Goal: Task Accomplishment & Management: Use online tool/utility

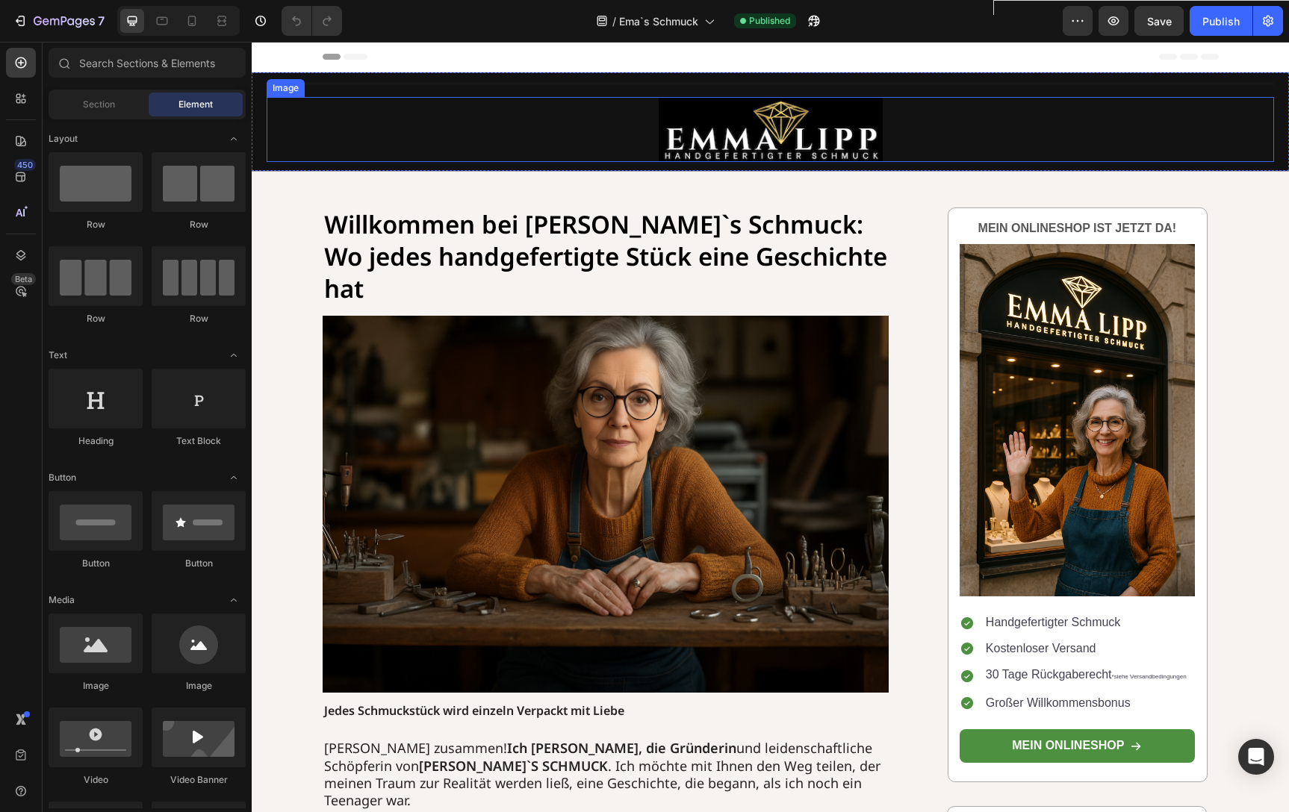
click at [709, 134] on img at bounding box center [770, 129] width 224 height 65
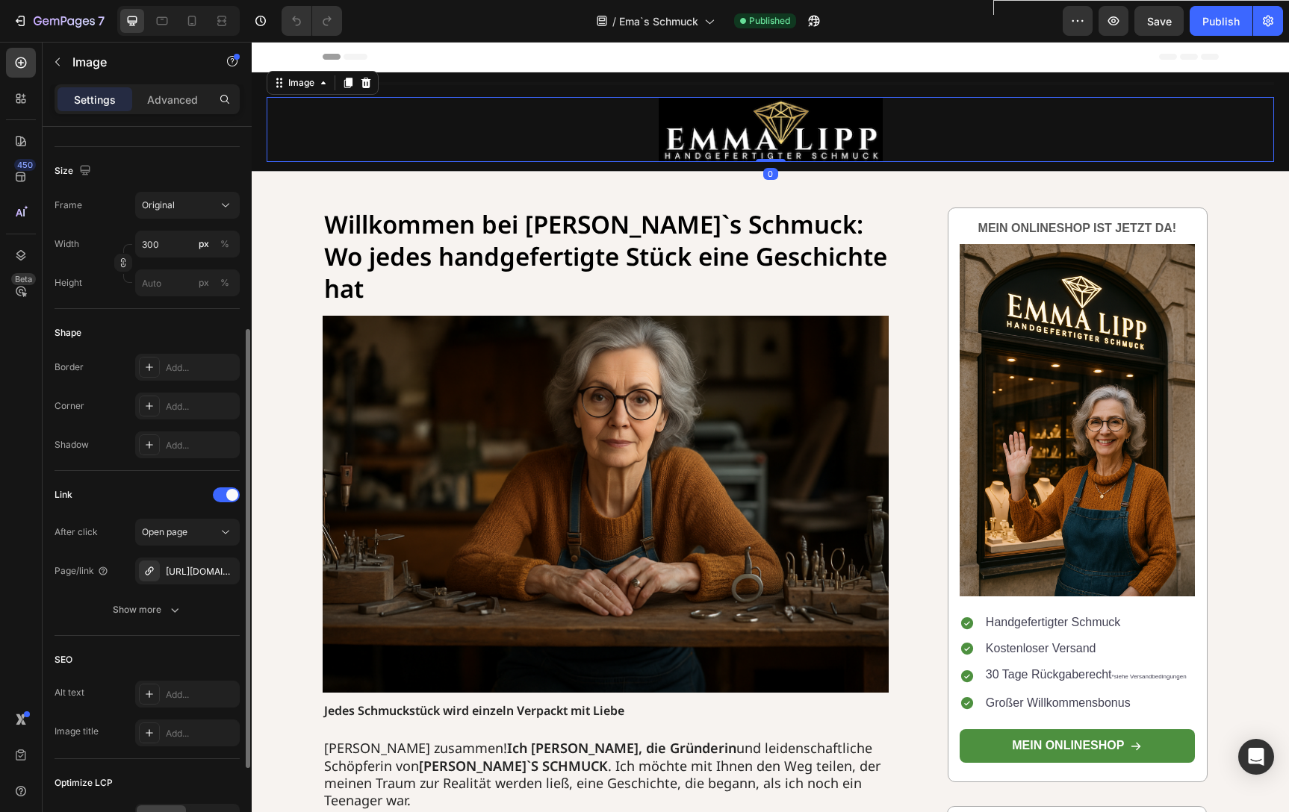
scroll to position [347, 0]
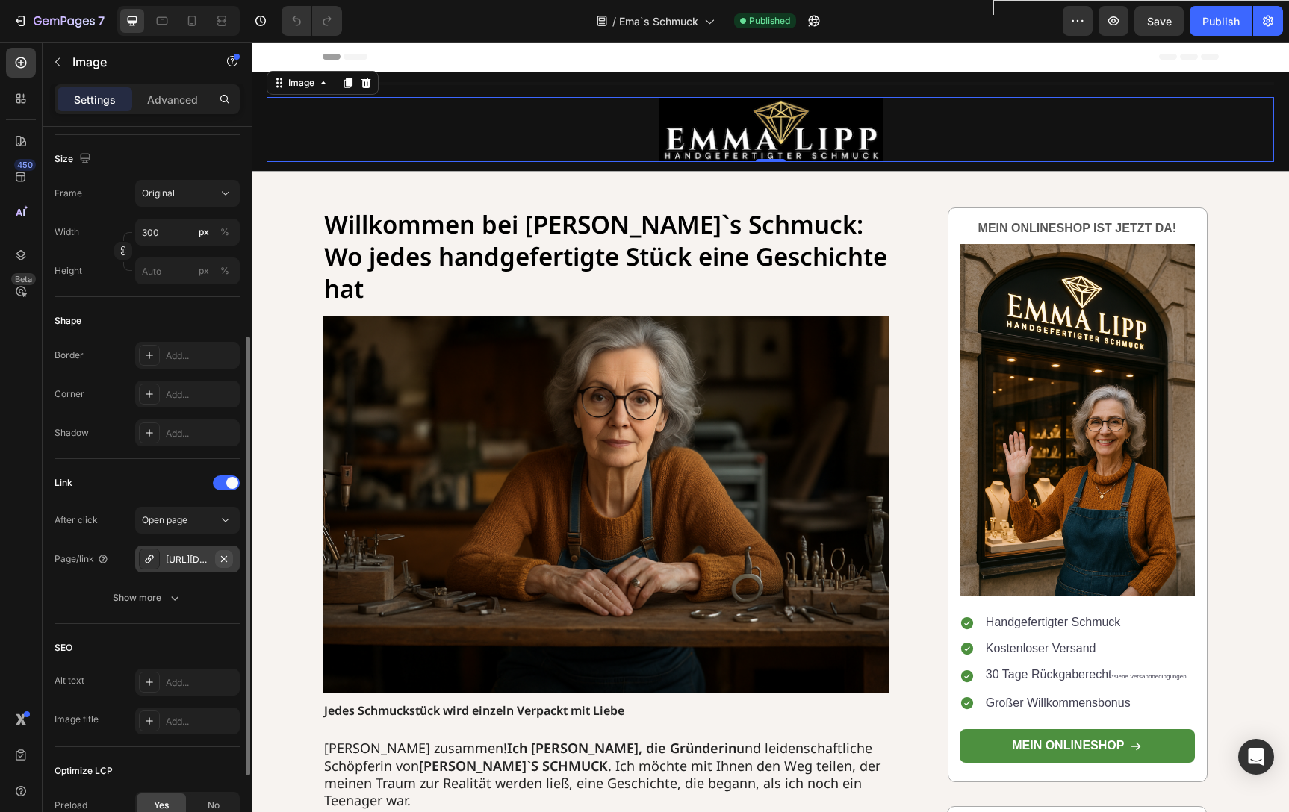
click at [228, 558] on icon "button" at bounding box center [224, 559] width 12 height 12
click at [192, 559] on div "Add..." at bounding box center [201, 559] width 70 height 13
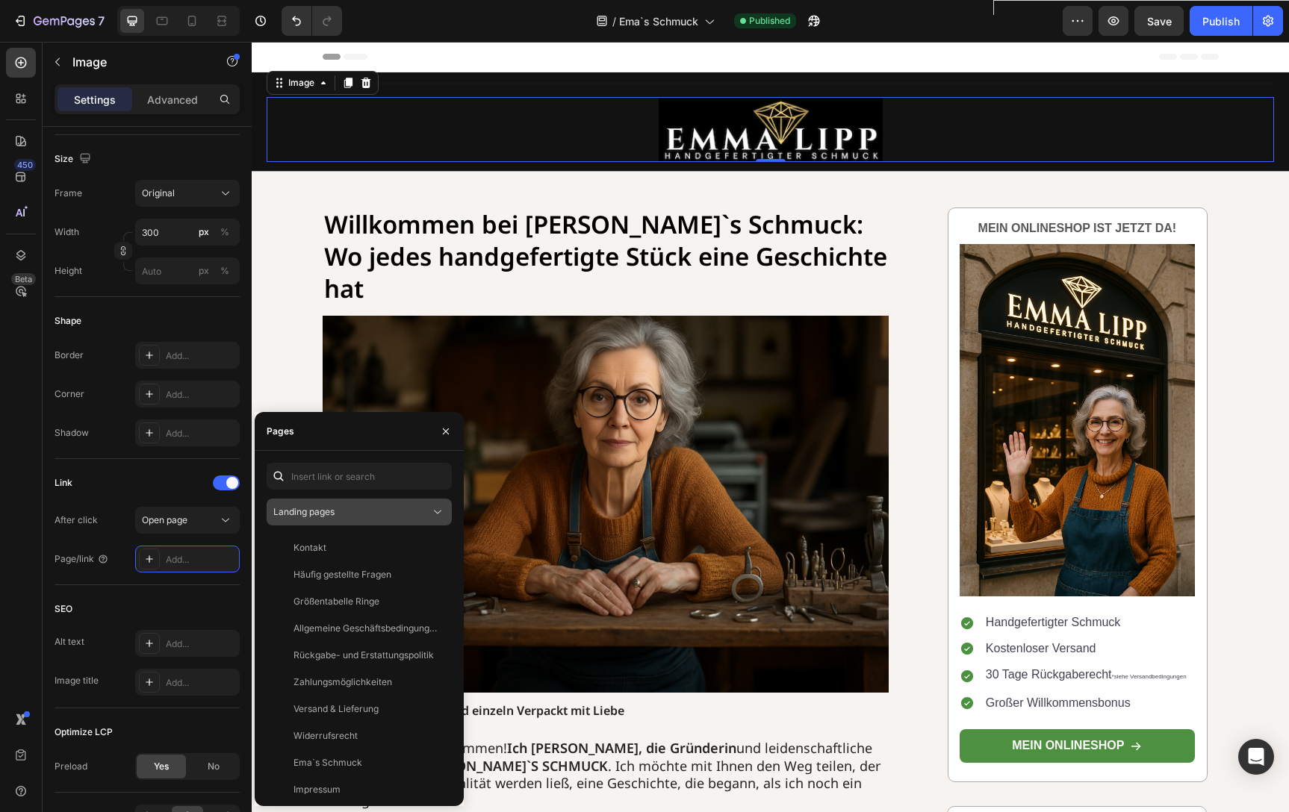
click at [362, 518] on div "Landing pages" at bounding box center [351, 511] width 157 height 13
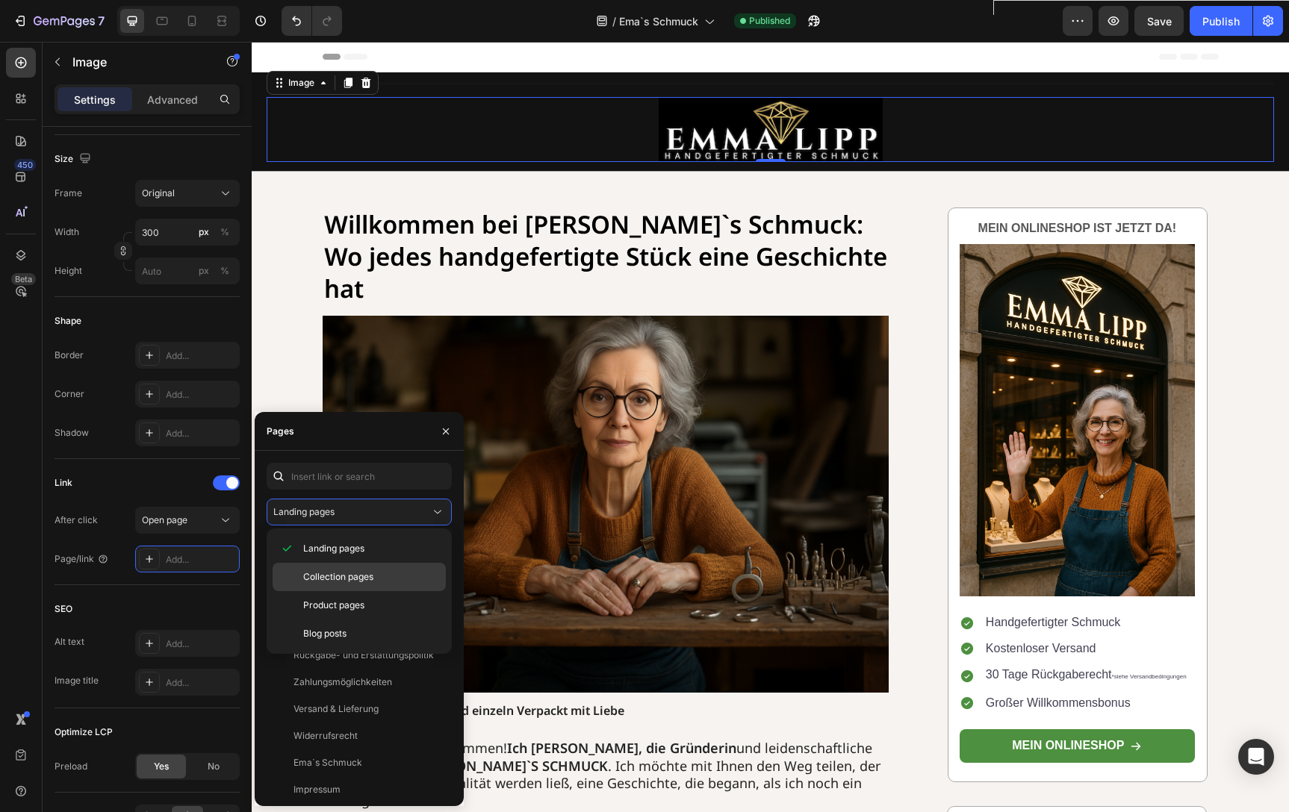
click at [349, 579] on span "Collection pages" at bounding box center [338, 576] width 70 height 13
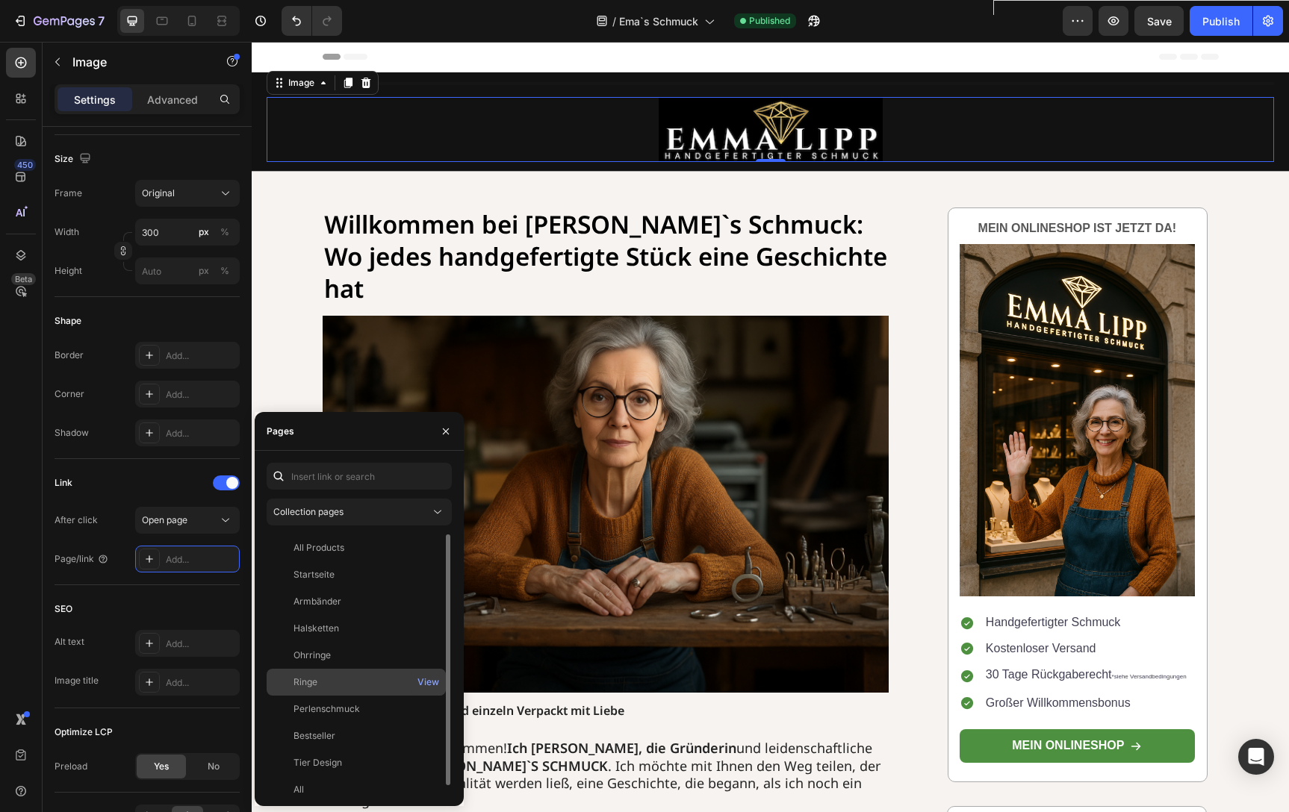
scroll to position [9, 0]
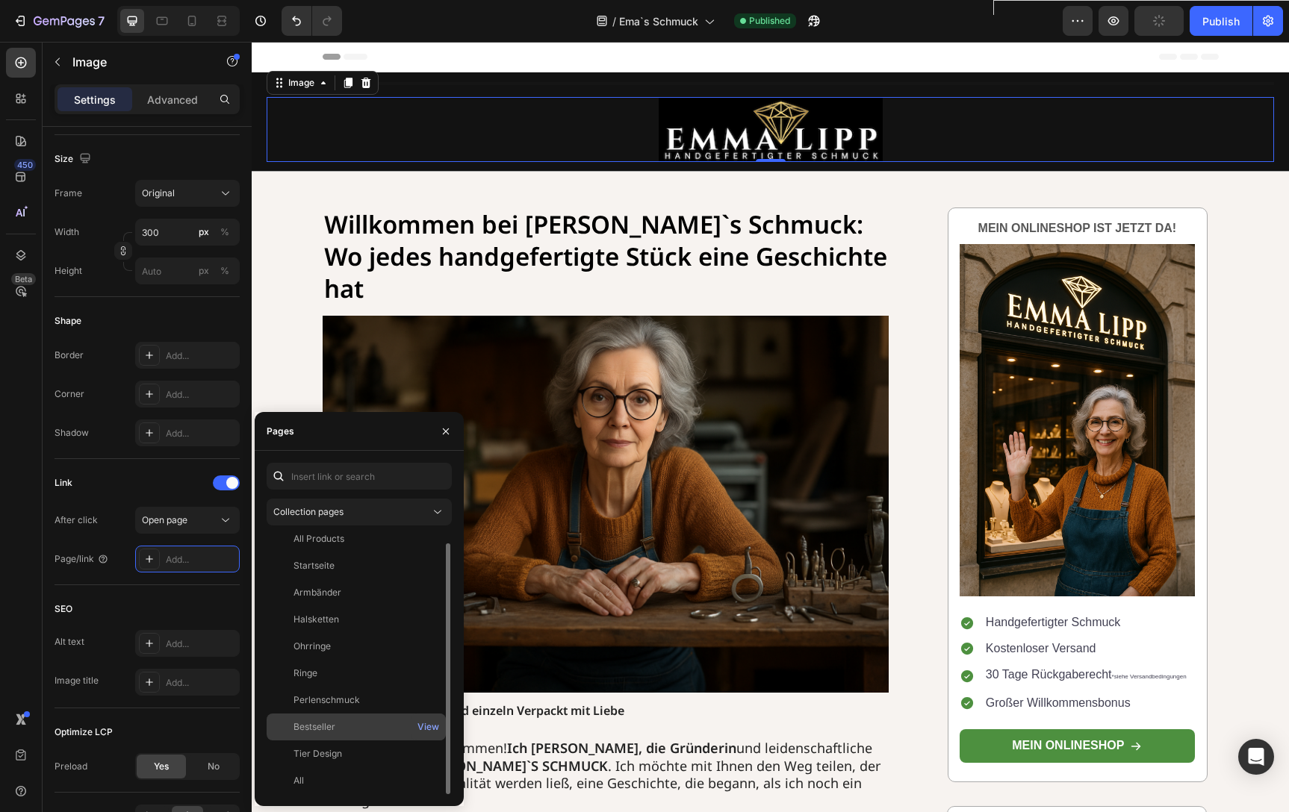
click at [330, 733] on div "Bestseller" at bounding box center [314, 726] width 42 height 13
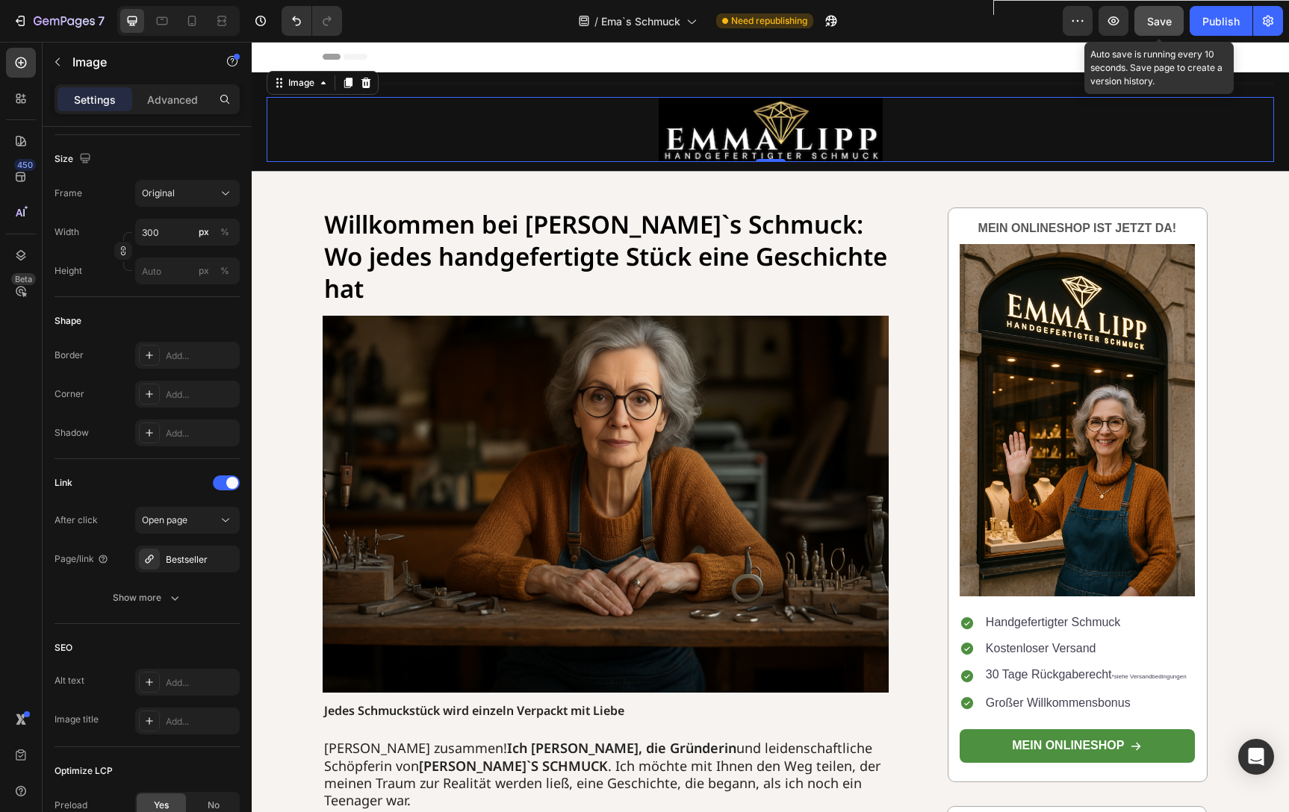
click at [1166, 28] on div "Save" at bounding box center [1159, 21] width 25 height 16
click at [1221, 31] on button "Publish" at bounding box center [1220, 21] width 63 height 30
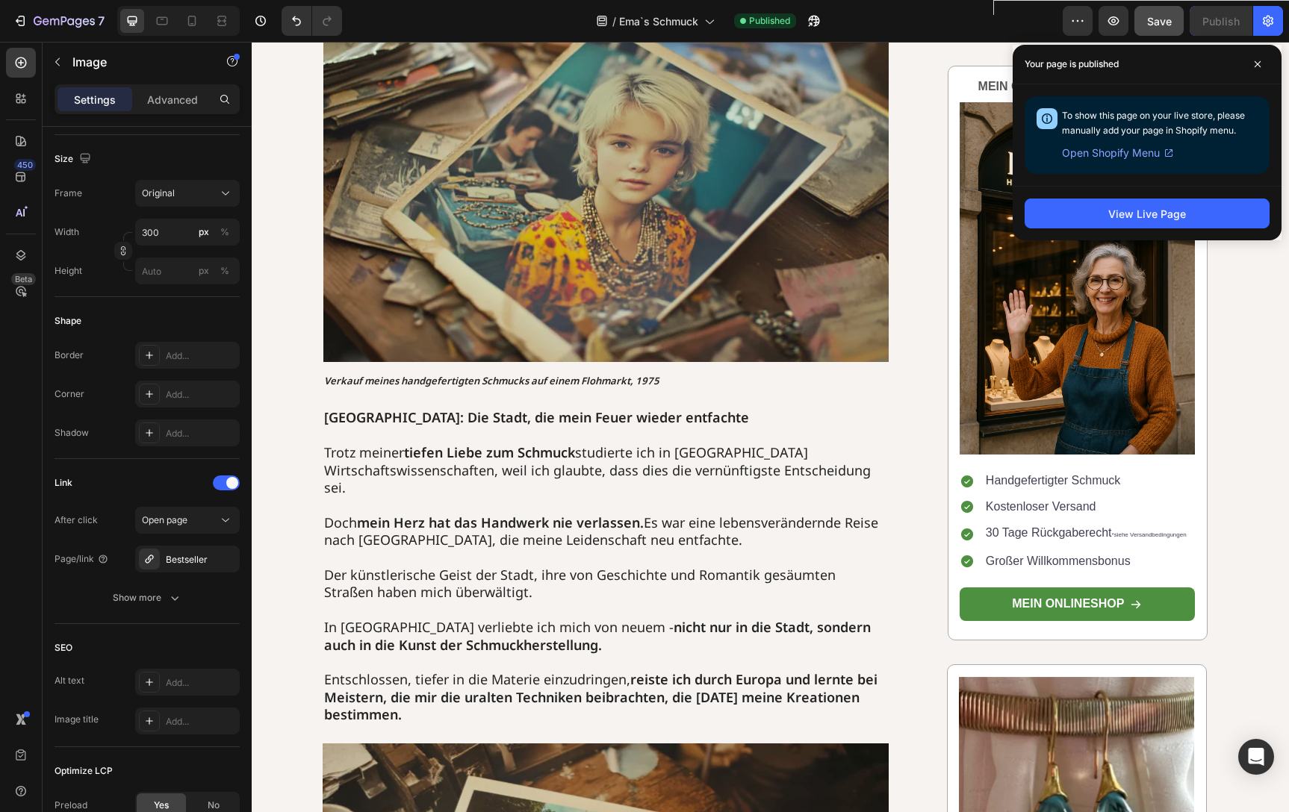
scroll to position [702, 0]
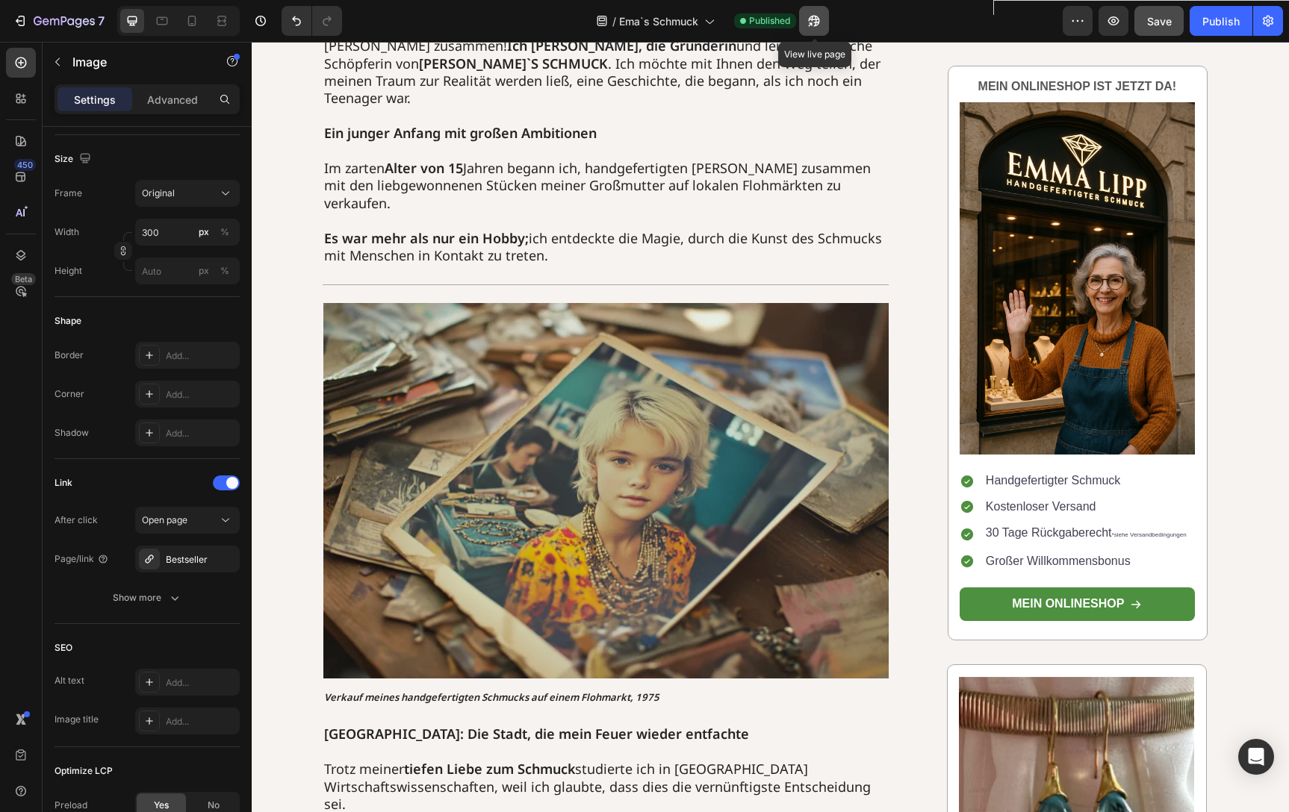
click at [821, 22] on icon "button" at bounding box center [813, 20] width 15 height 15
click at [29, 24] on div "7" at bounding box center [59, 21] width 92 height 18
